Goal: Find specific page/section: Find specific page/section

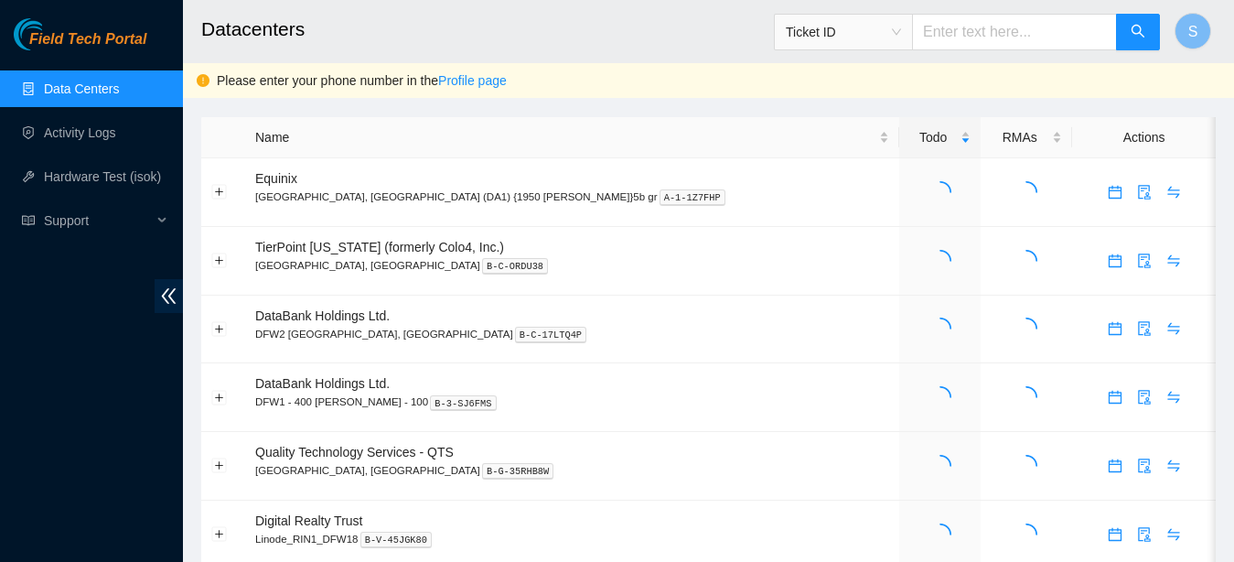
click at [900, 25] on span "Ticket ID" at bounding box center [843, 31] width 115 height 27
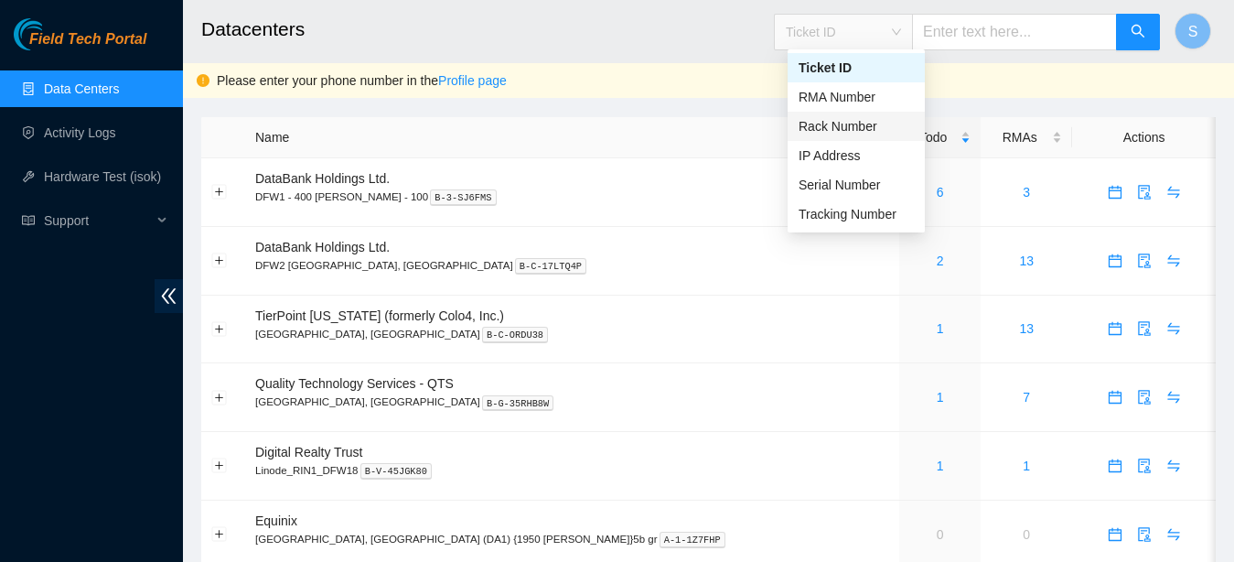
click at [856, 127] on div "Rack Number" at bounding box center [856, 126] width 115 height 20
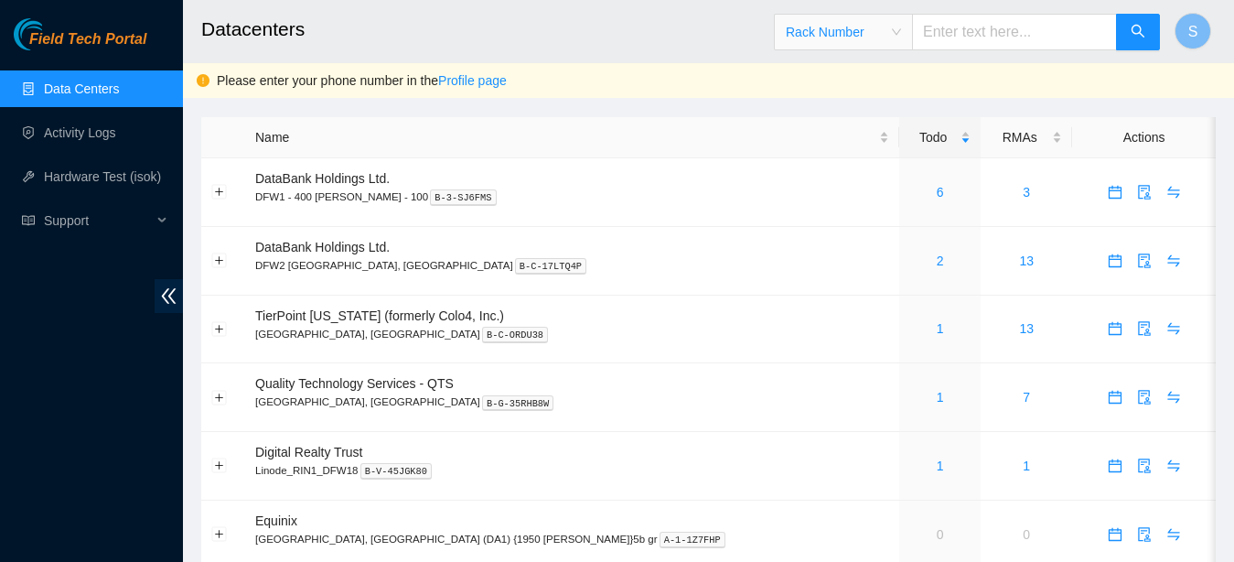
click at [1000, 23] on input "text" at bounding box center [1014, 32] width 205 height 37
type input "00327.0109"
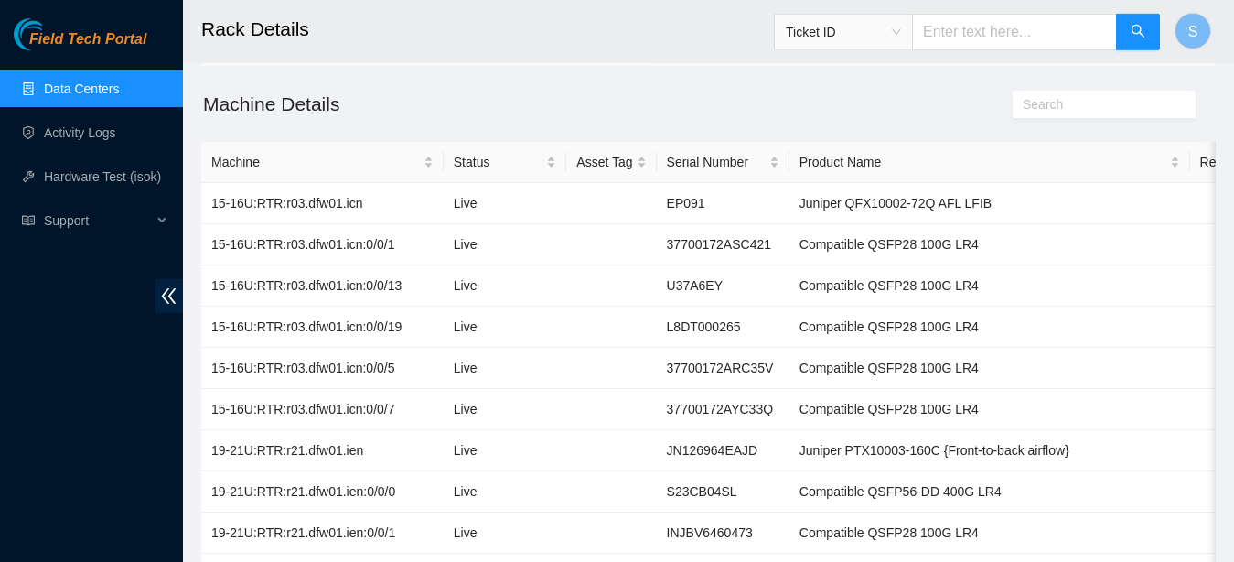
scroll to position [123, 0]
click at [1201, 318] on td at bounding box center [1252, 327] width 124 height 41
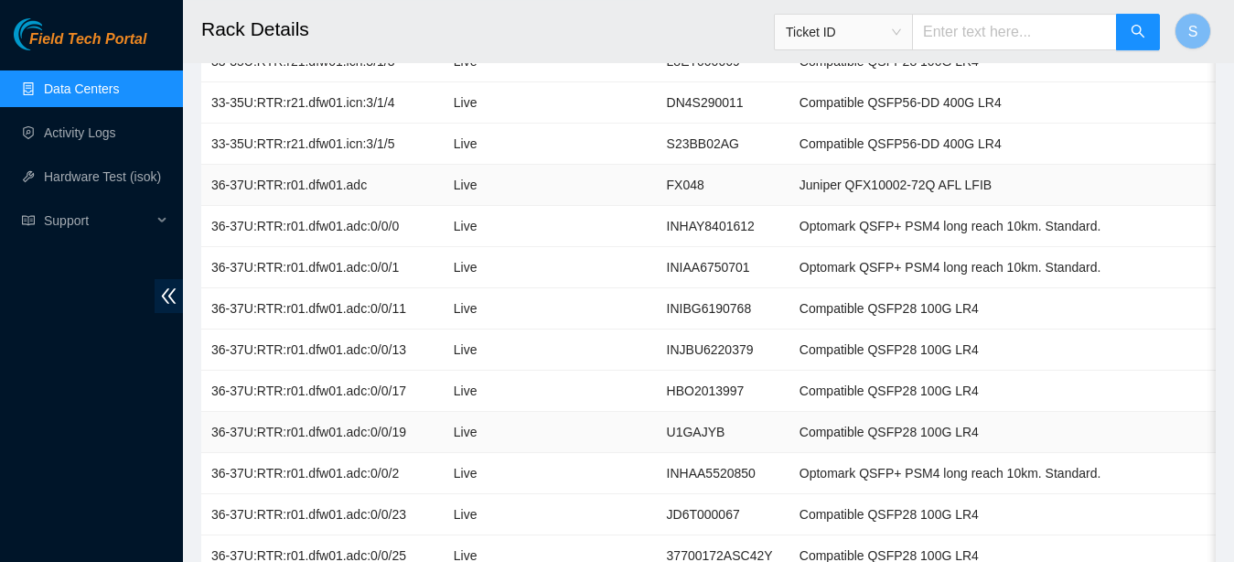
scroll to position [5902, 0]
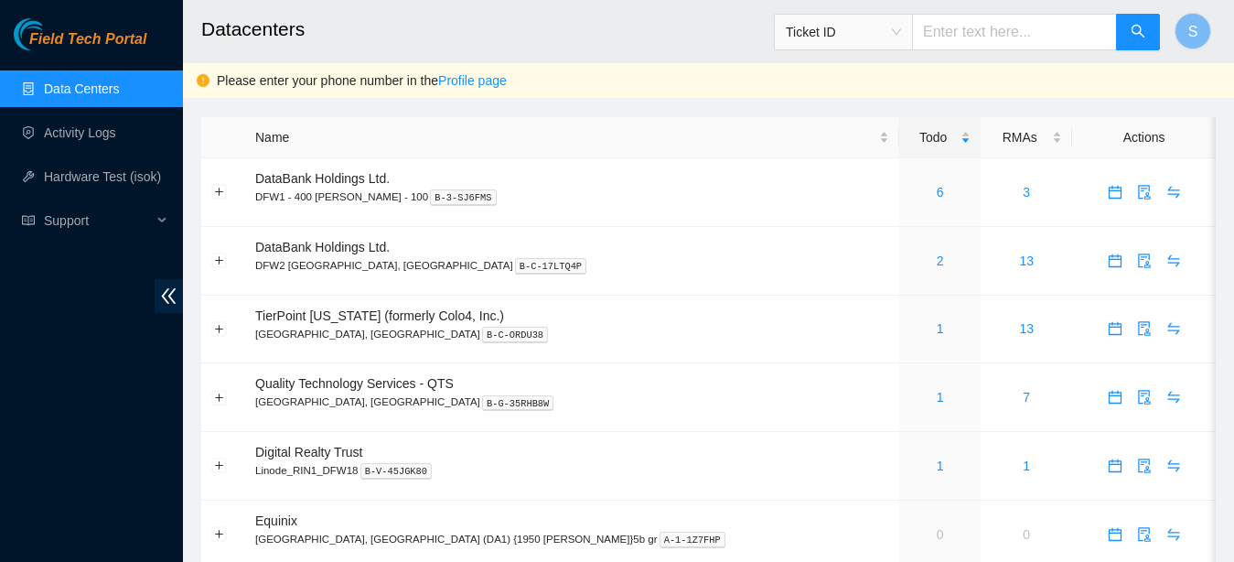
click at [894, 46] on div "Ticket ID" at bounding box center [843, 31] width 137 height 29
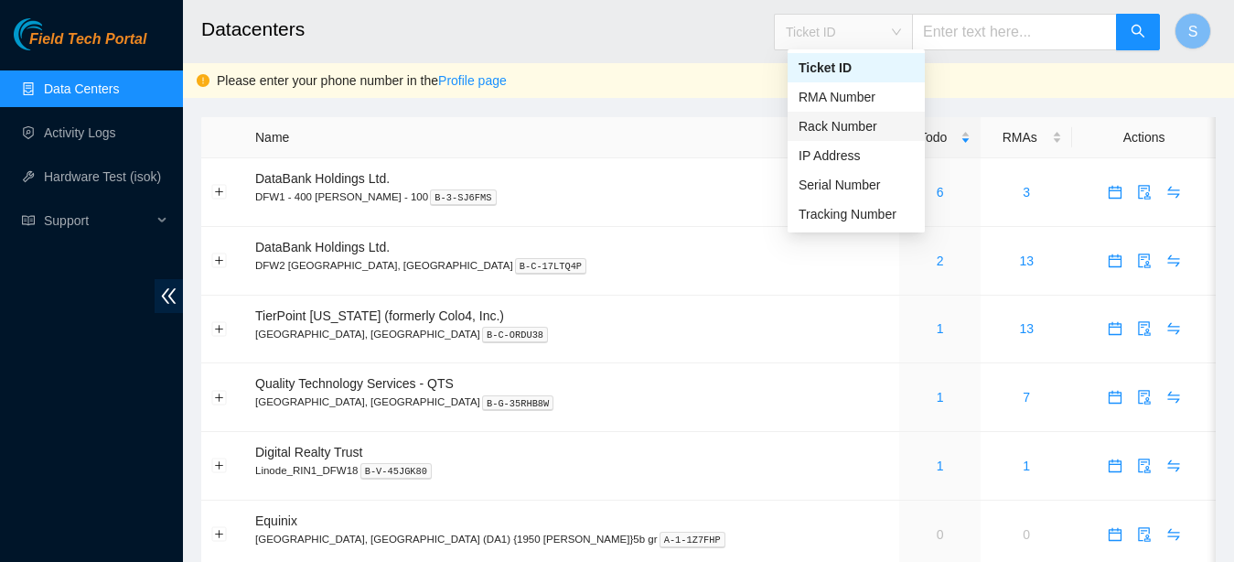
click at [862, 118] on div "Rack Number" at bounding box center [856, 126] width 115 height 20
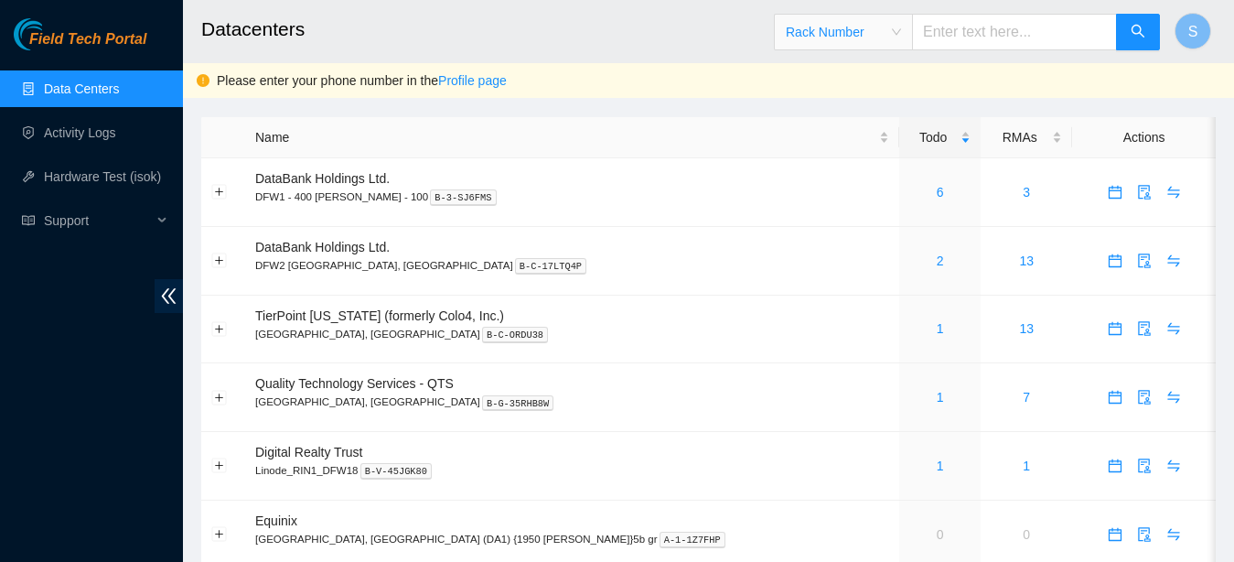
click at [956, 33] on input "text" at bounding box center [1014, 32] width 205 height 37
type input "00327.0108"
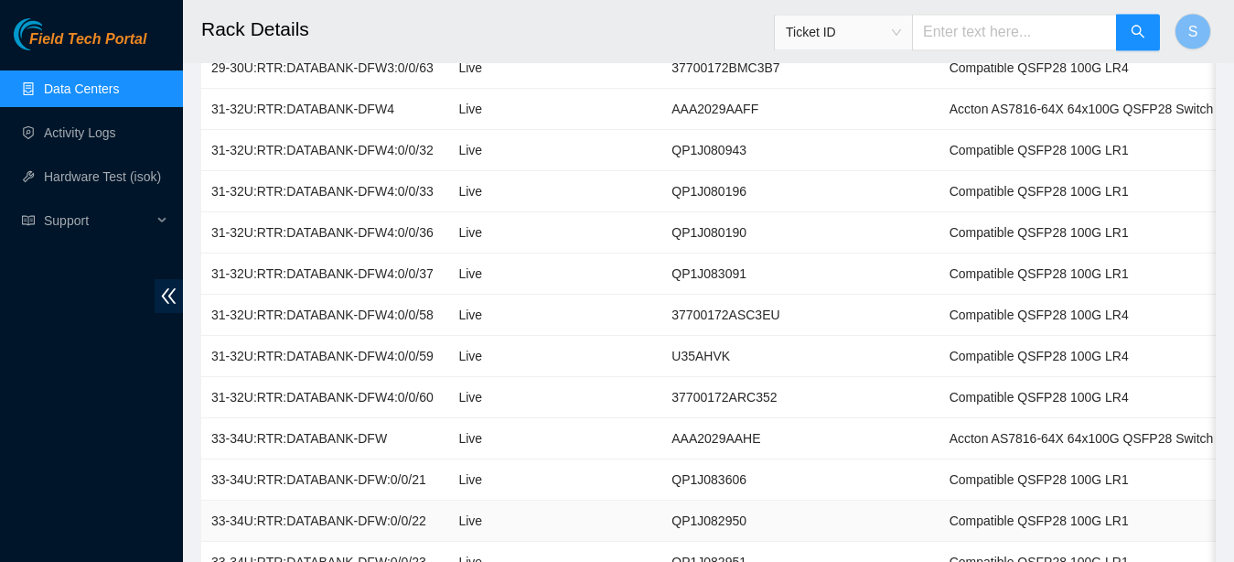
scroll to position [726, 0]
